Goal: Obtain resource: Obtain resource

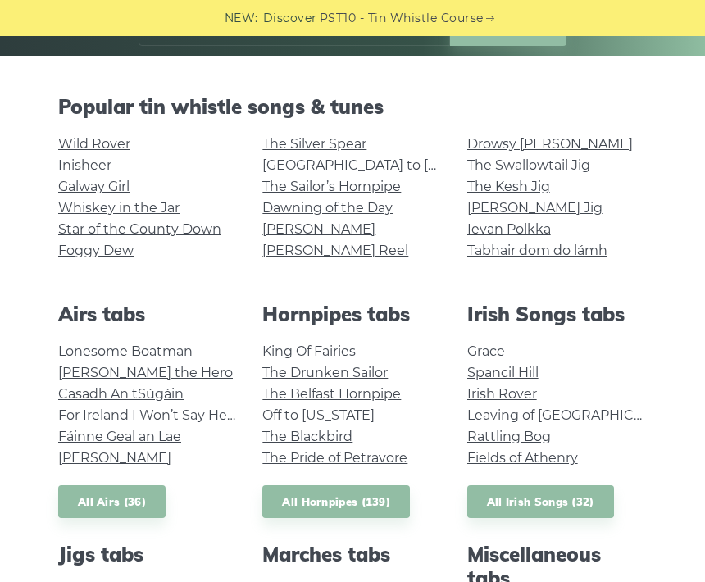
scroll to position [317, 0]
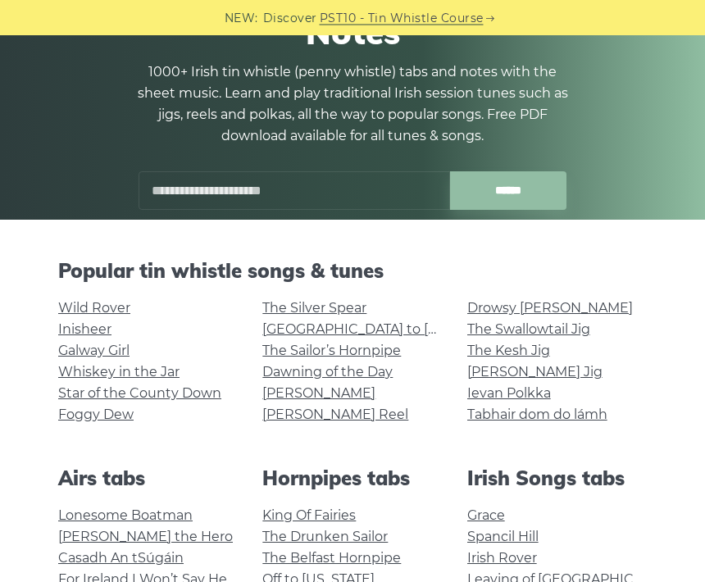
scroll to position [154, 0]
click at [125, 302] on link "Wild Rover" at bounding box center [94, 308] width 72 height 16
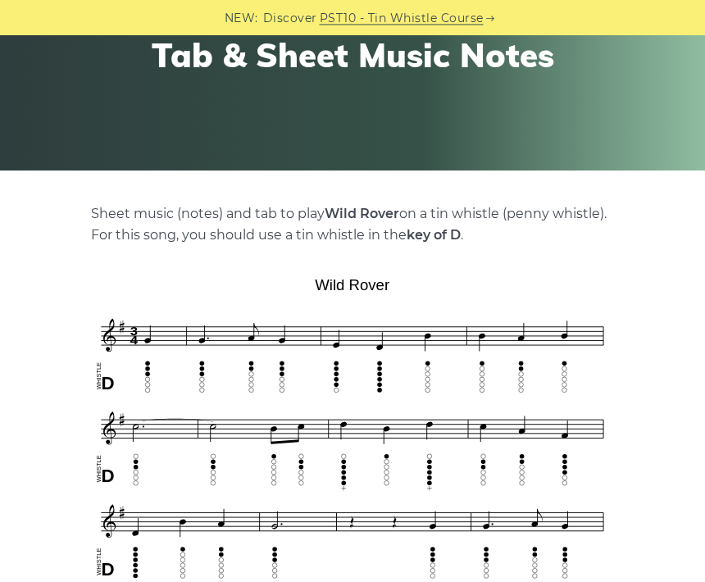
scroll to position [205, 0]
